Goal: Navigation & Orientation: Find specific page/section

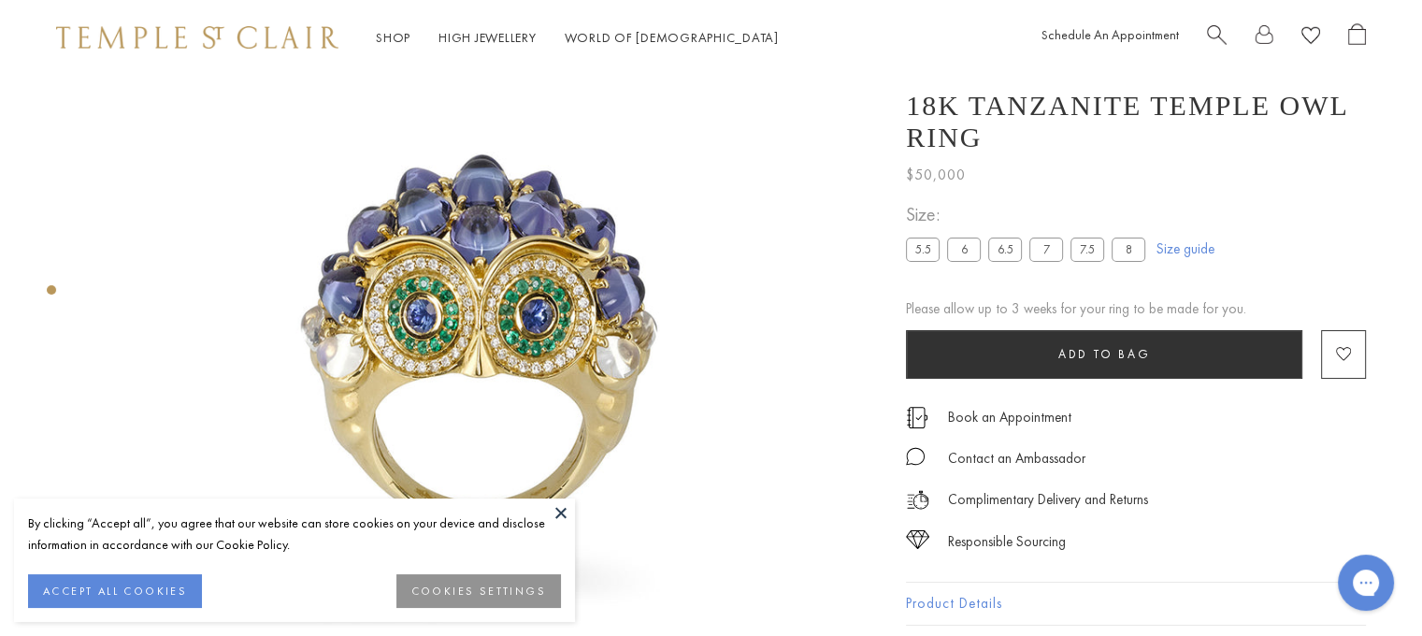
scroll to position [122, 0]
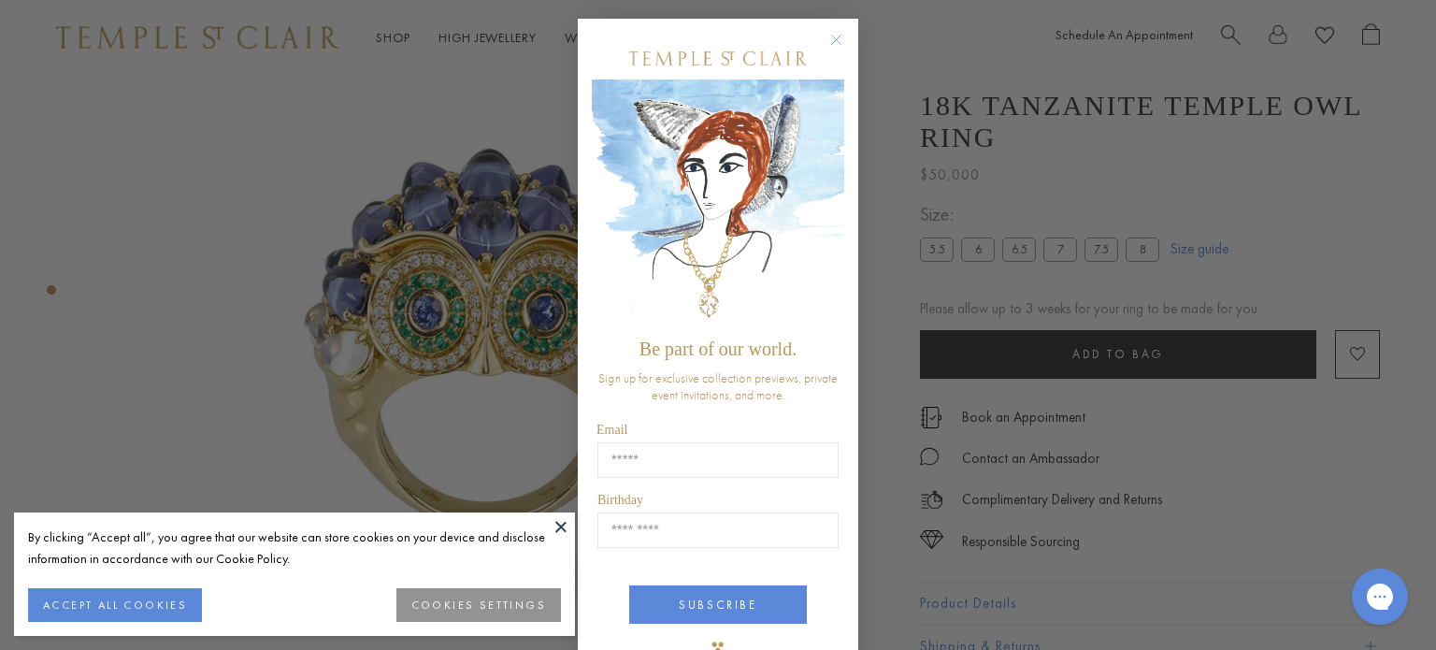
click at [835, 40] on circle "Close dialog" at bounding box center [837, 40] width 22 height 22
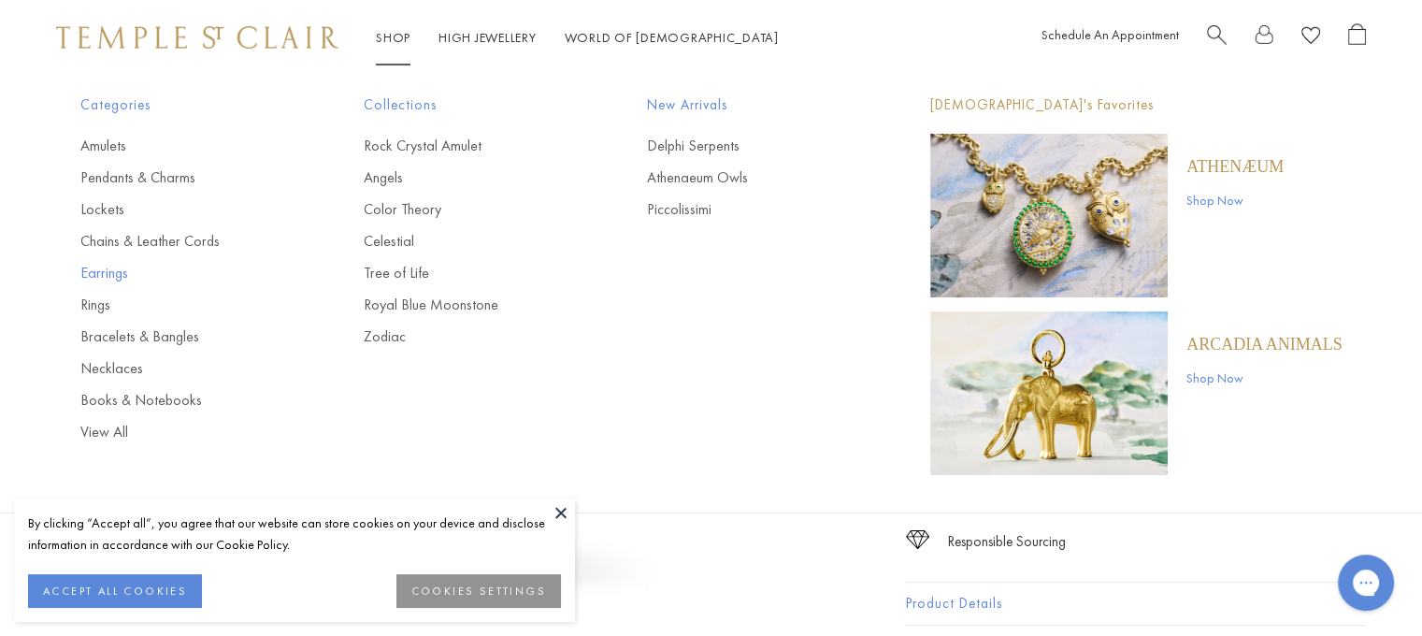
click at [96, 271] on link "Earrings" at bounding box center [184, 273] width 208 height 21
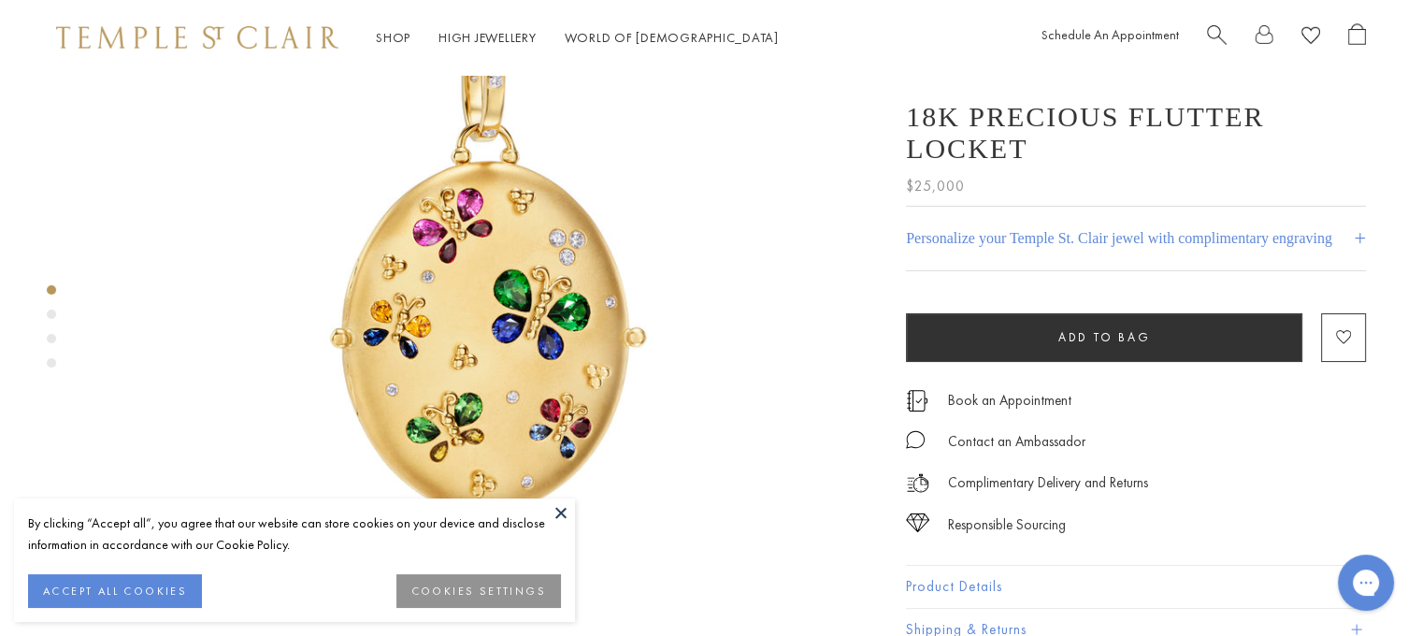
scroll to position [187, 0]
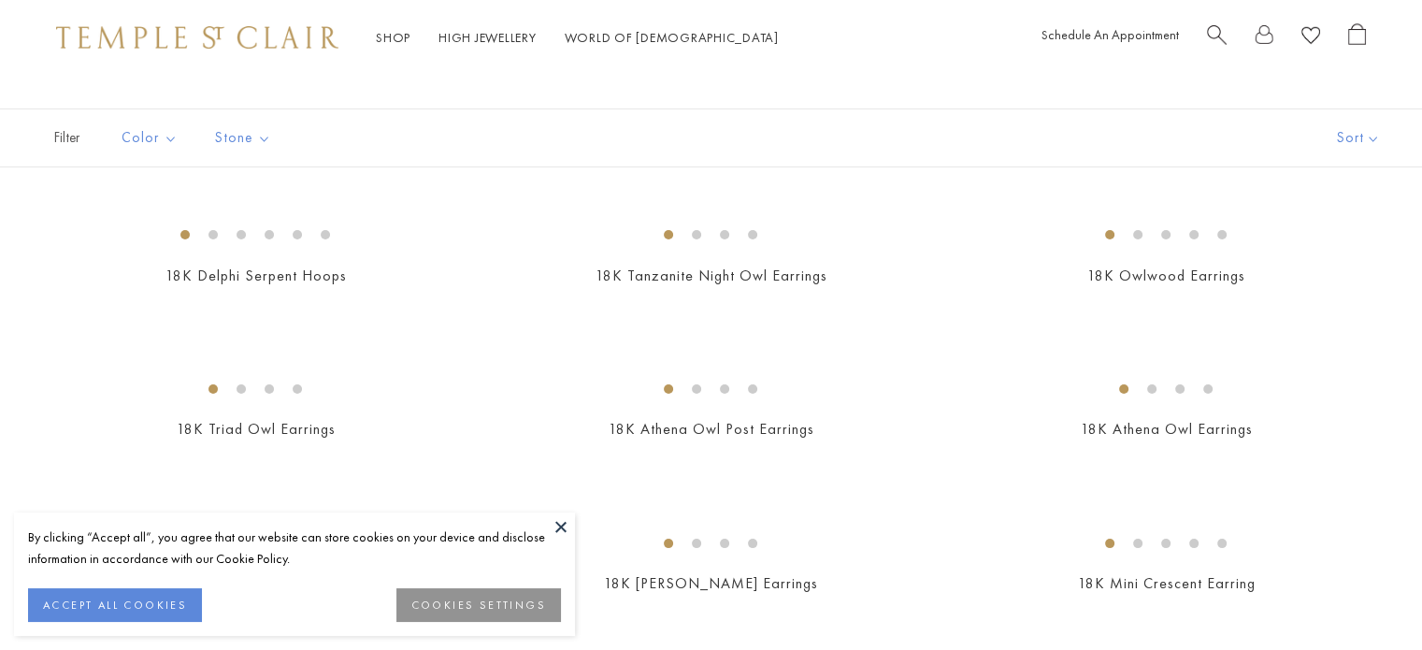
scroll to position [93, 0]
click at [562, 530] on button at bounding box center [561, 526] width 28 height 28
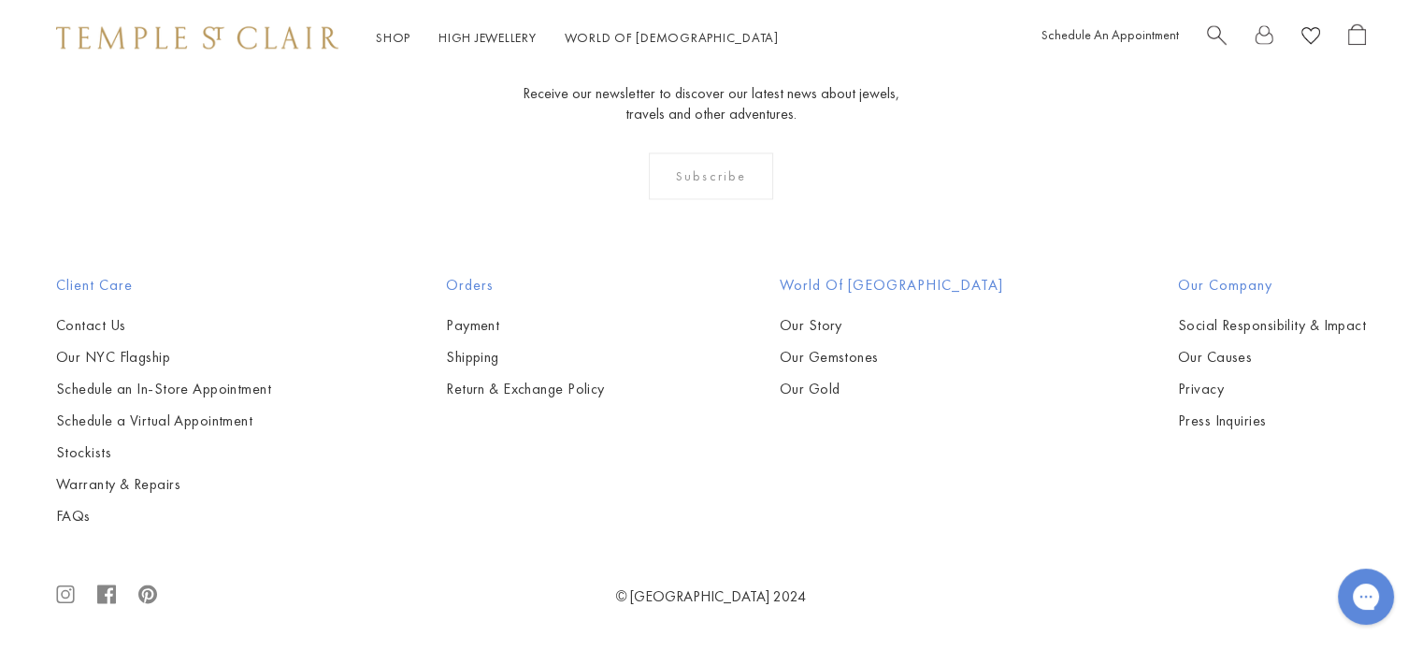
scroll to position [6567, 0]
